Goal: Obtain resource: Obtain resource

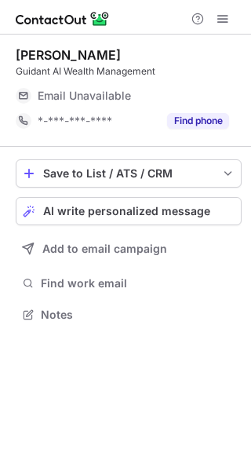
scroll to position [8, 8]
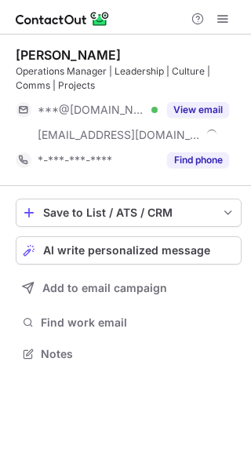
scroll to position [342, 251]
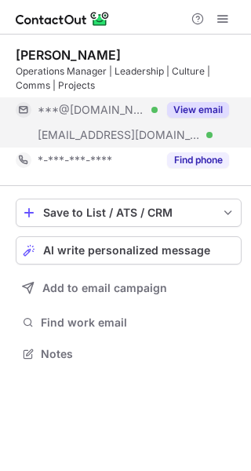
click at [205, 110] on button "View email" at bounding box center [198, 110] width 62 height 16
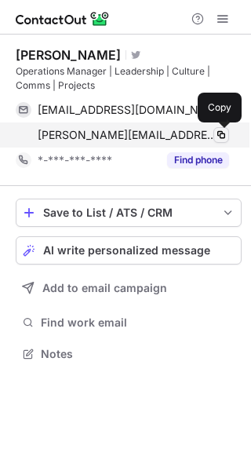
click at [224, 133] on span at bounding box center [221, 135] width 13 height 13
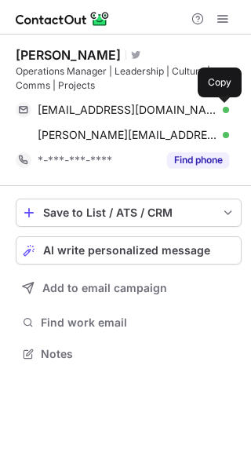
drag, startPoint x: 223, startPoint y: 111, endPoint x: 239, endPoint y: 92, distance: 25.6
click at [223, 111] on span at bounding box center [221, 110] width 13 height 13
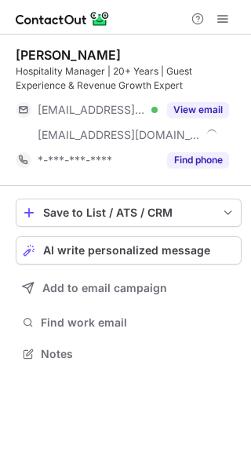
scroll to position [342, 251]
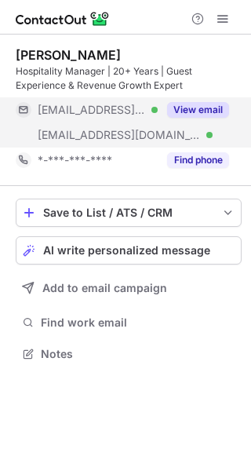
click at [207, 100] on div "View email" at bounding box center [193, 109] width 71 height 25
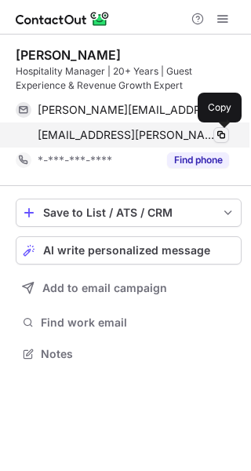
click at [219, 136] on span at bounding box center [221, 135] width 13 height 13
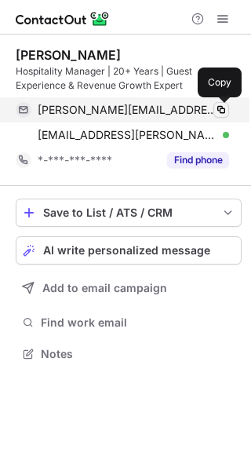
click at [224, 106] on span at bounding box center [221, 110] width 13 height 13
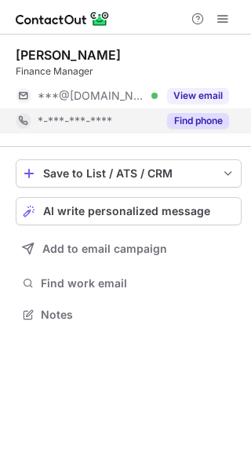
scroll to position [8, 8]
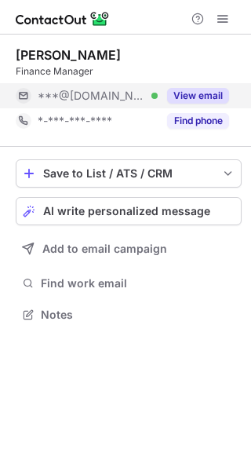
click at [217, 98] on button "View email" at bounding box center [198, 96] width 62 height 16
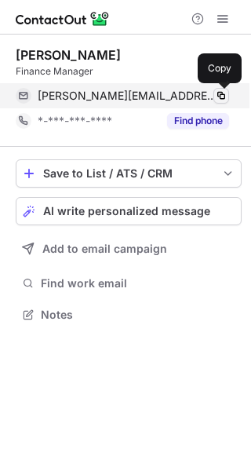
click at [220, 96] on span at bounding box center [221, 95] width 13 height 13
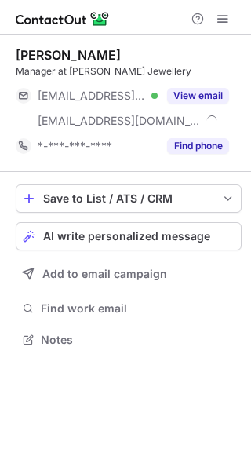
scroll to position [328, 251]
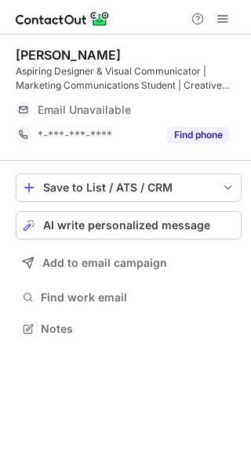
scroll to position [317, 251]
